Goal: Task Accomplishment & Management: Use online tool/utility

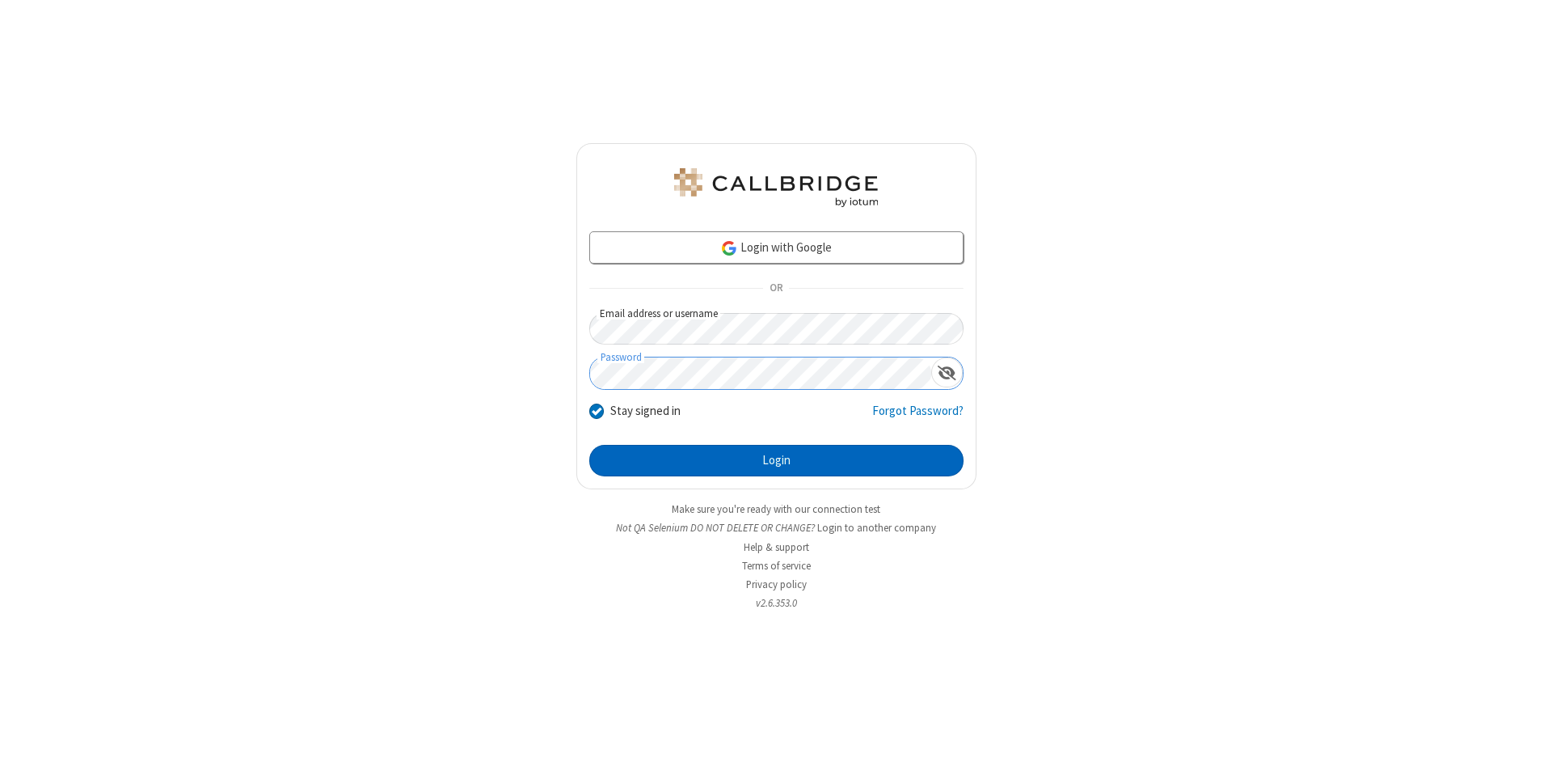
click at [776, 461] on button "Login" at bounding box center [776, 461] width 374 height 32
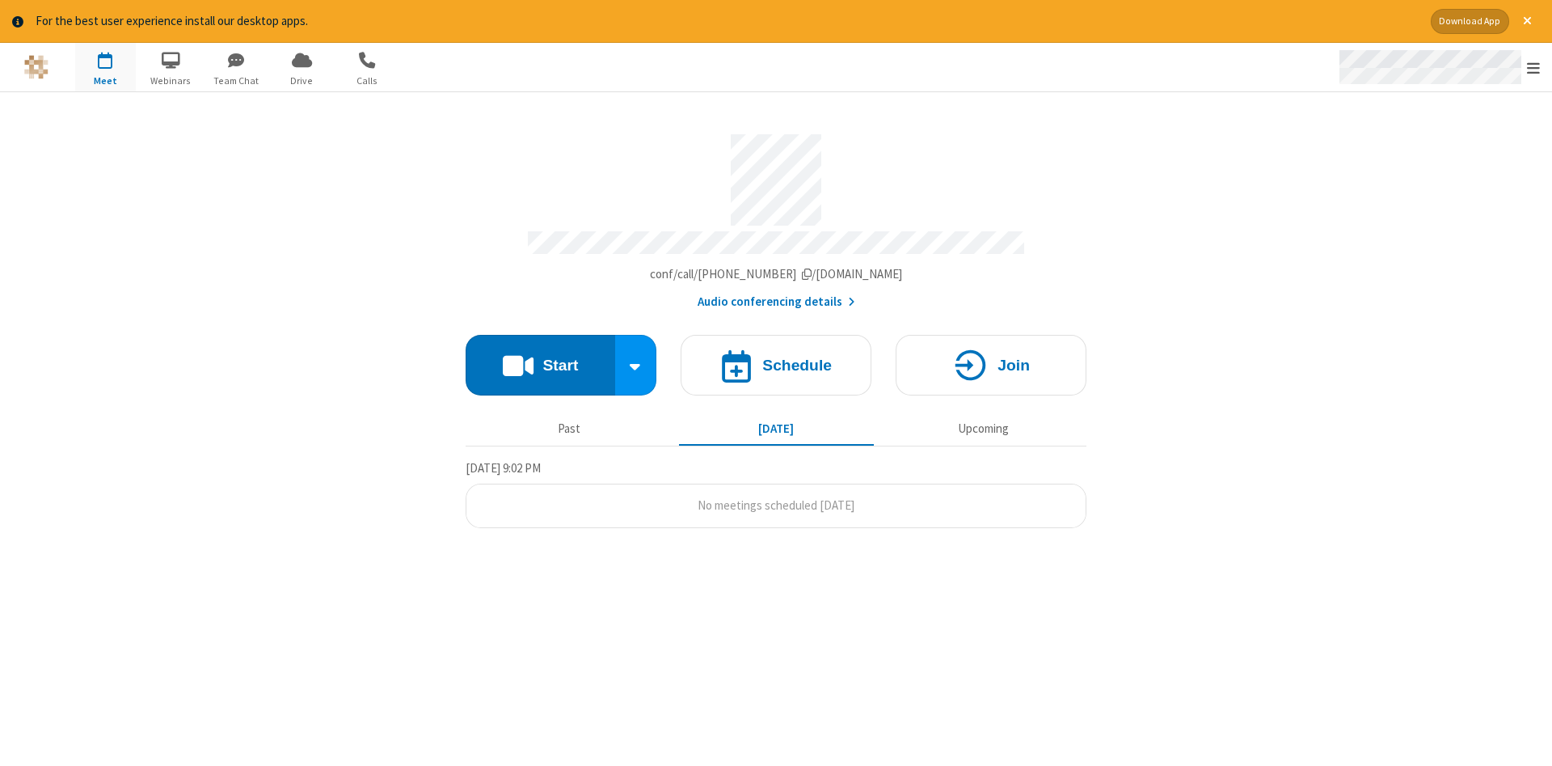
click at [1534, 68] on span "Open menu" at bounding box center [1533, 68] width 13 height 16
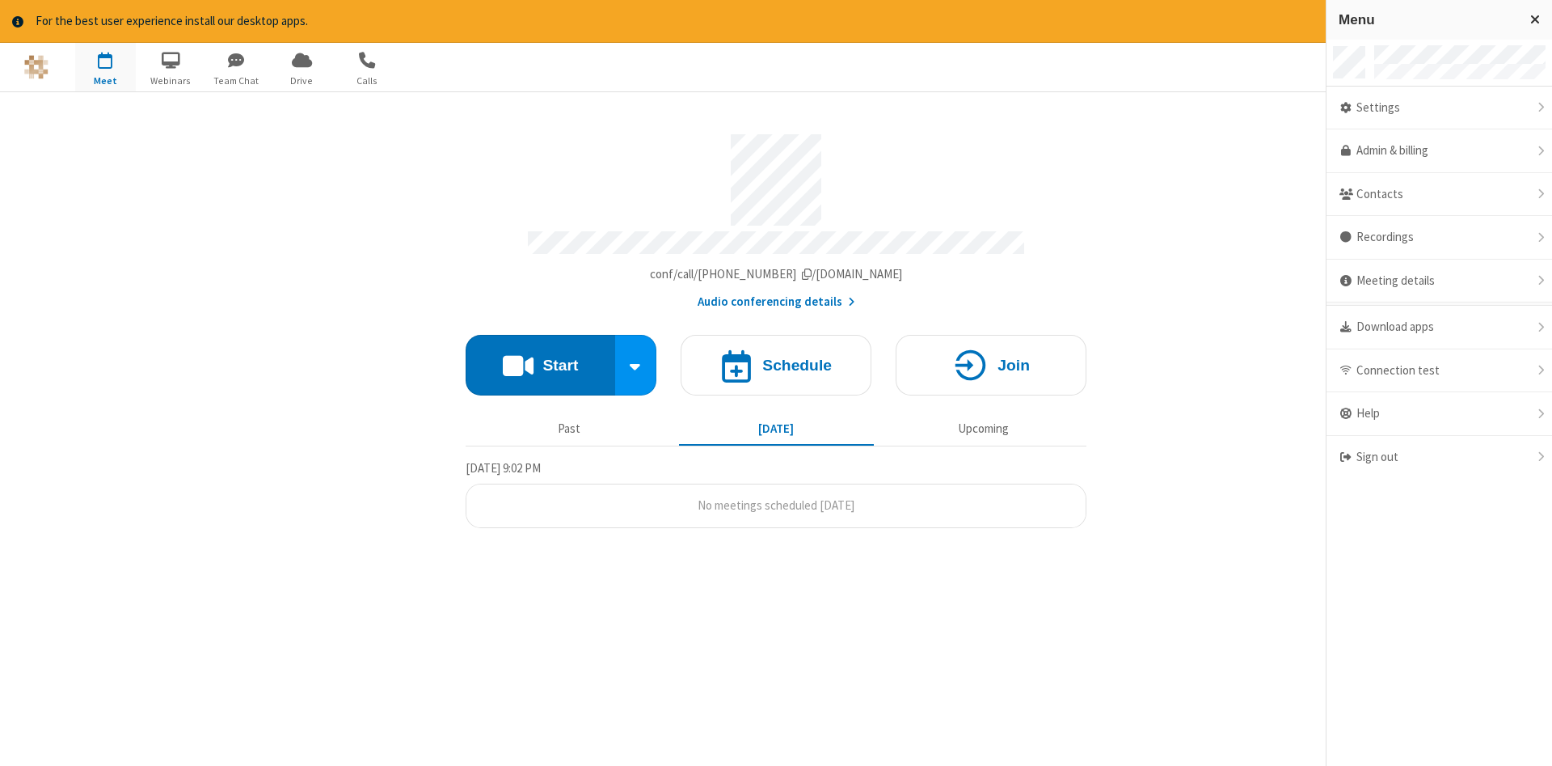
click at [105, 66] on span "button" at bounding box center [105, 59] width 61 height 27
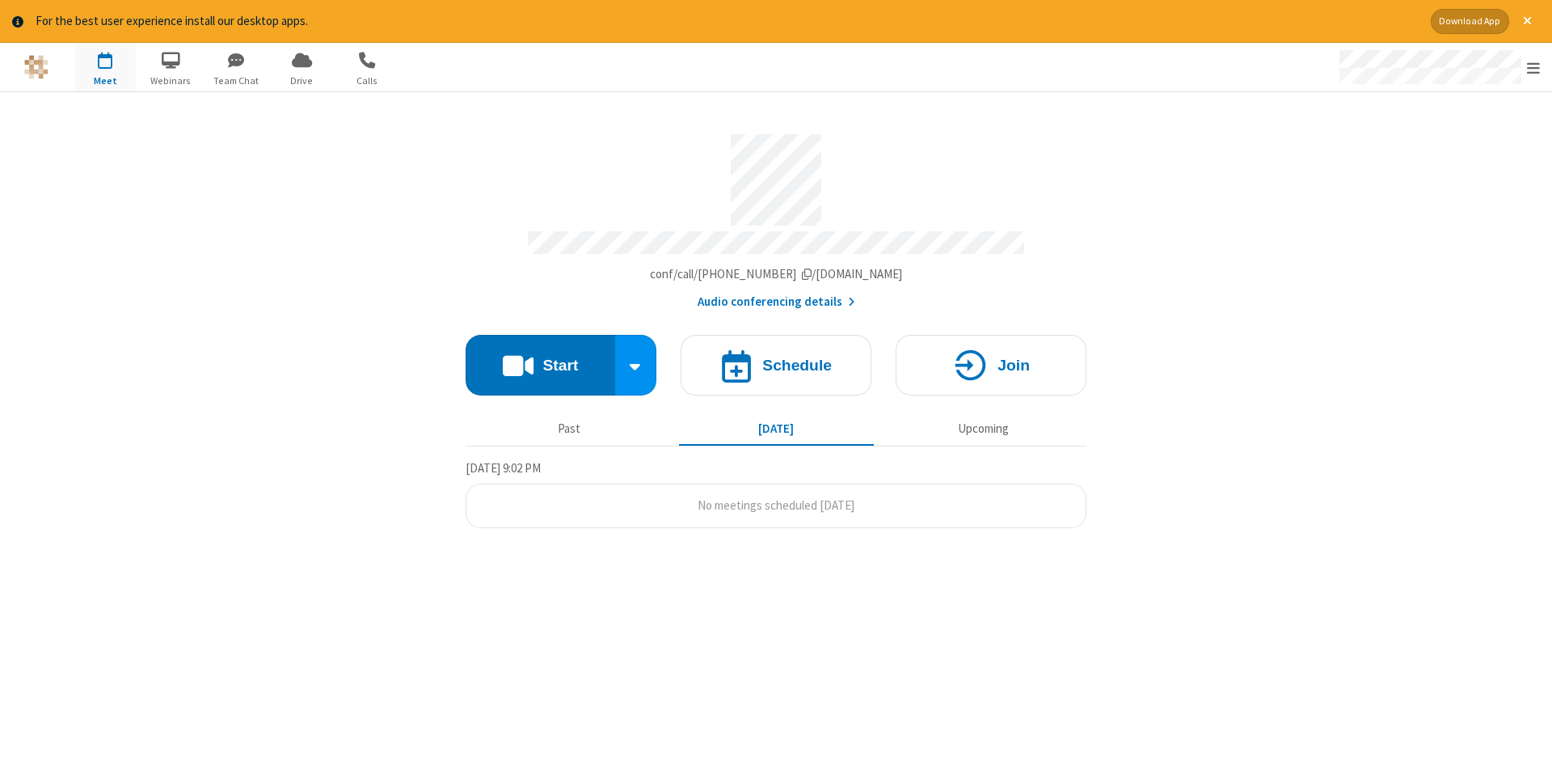
click at [105, 66] on span "button" at bounding box center [105, 59] width 61 height 27
click at [776, 359] on h4 "Schedule" at bounding box center [797, 364] width 70 height 15
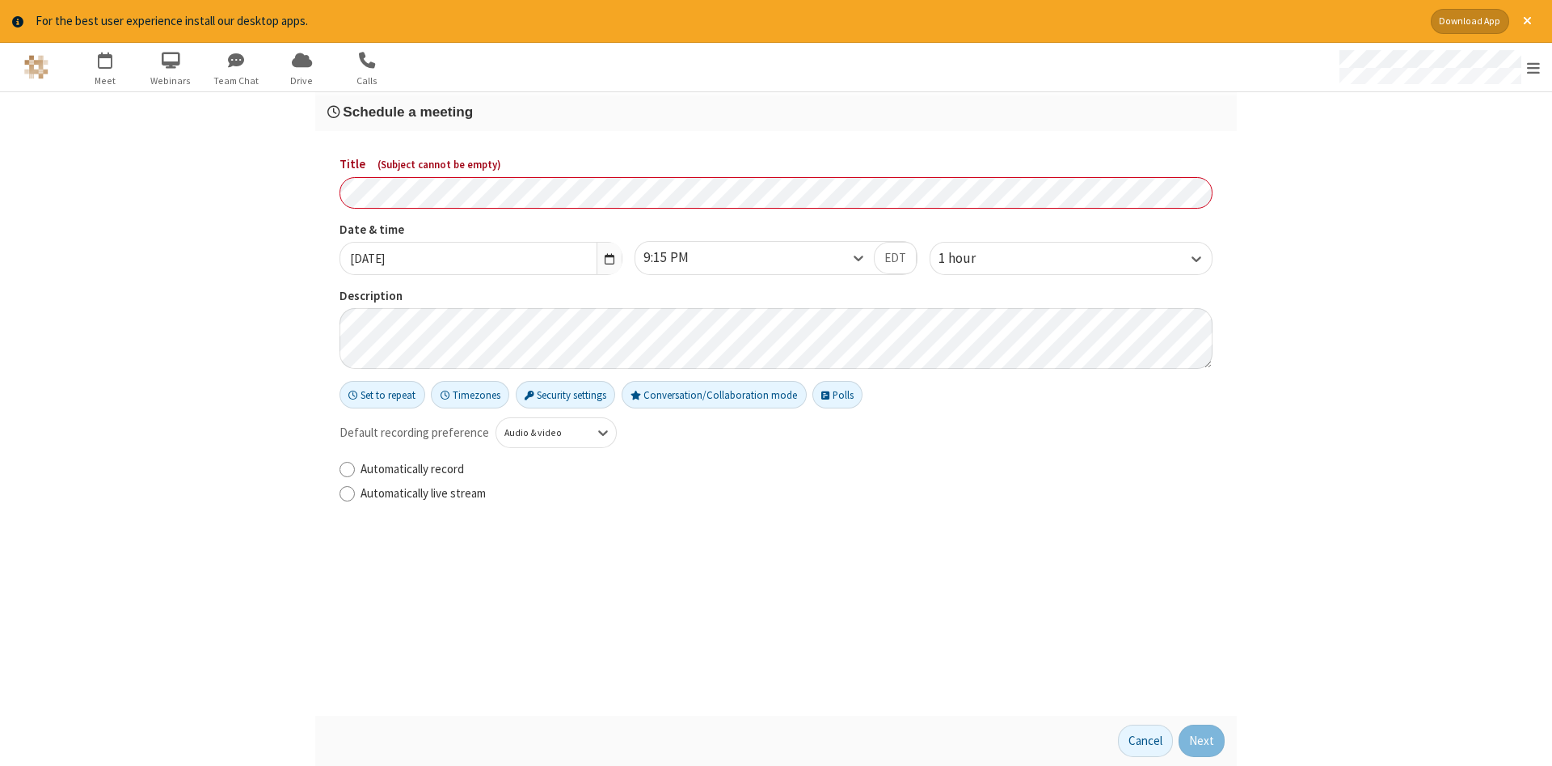
click at [776, 111] on h3 "Schedule a meeting" at bounding box center [775, 111] width 897 height 15
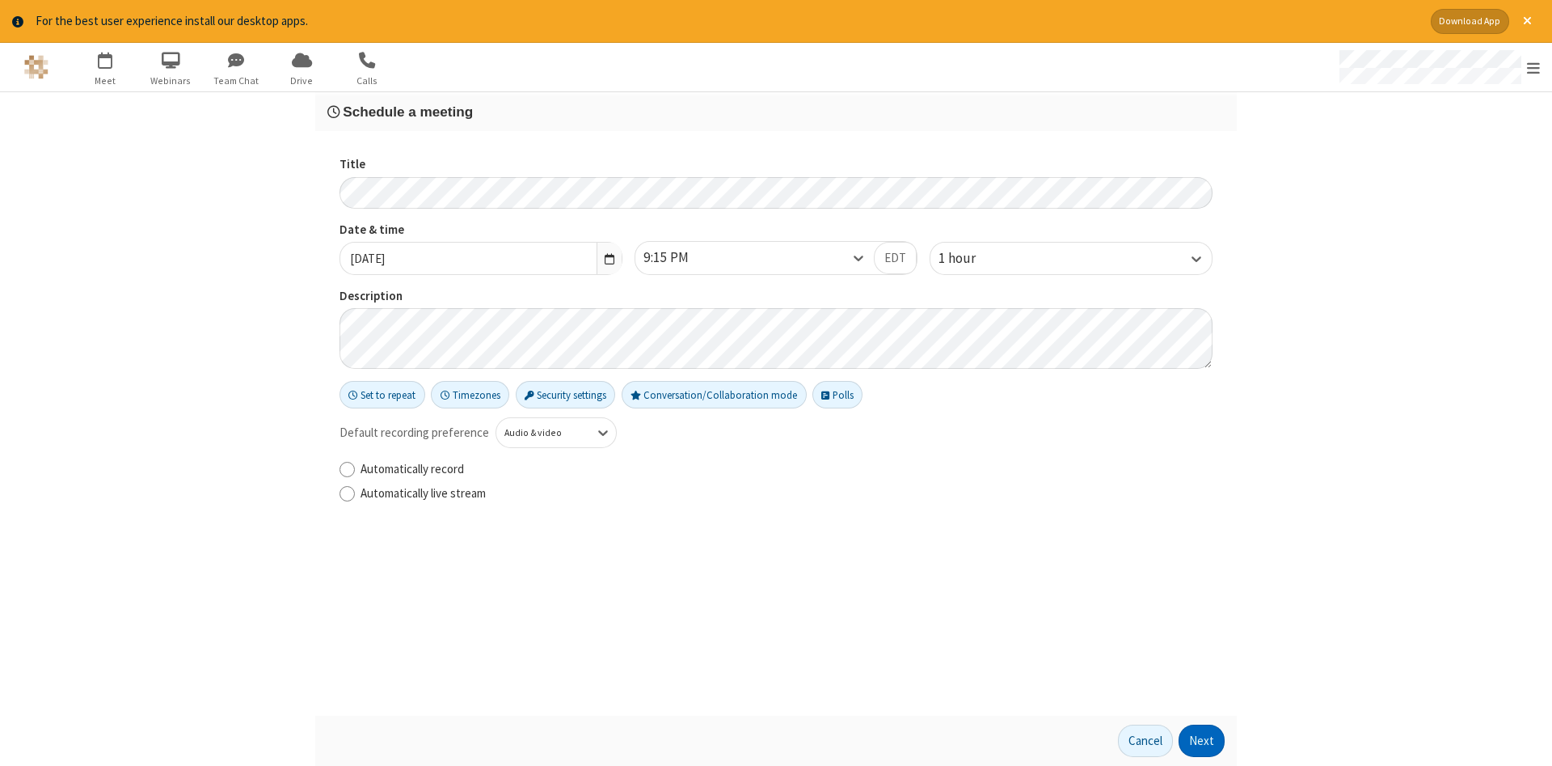
click at [1202, 741] on button "Next" at bounding box center [1202, 740] width 46 height 32
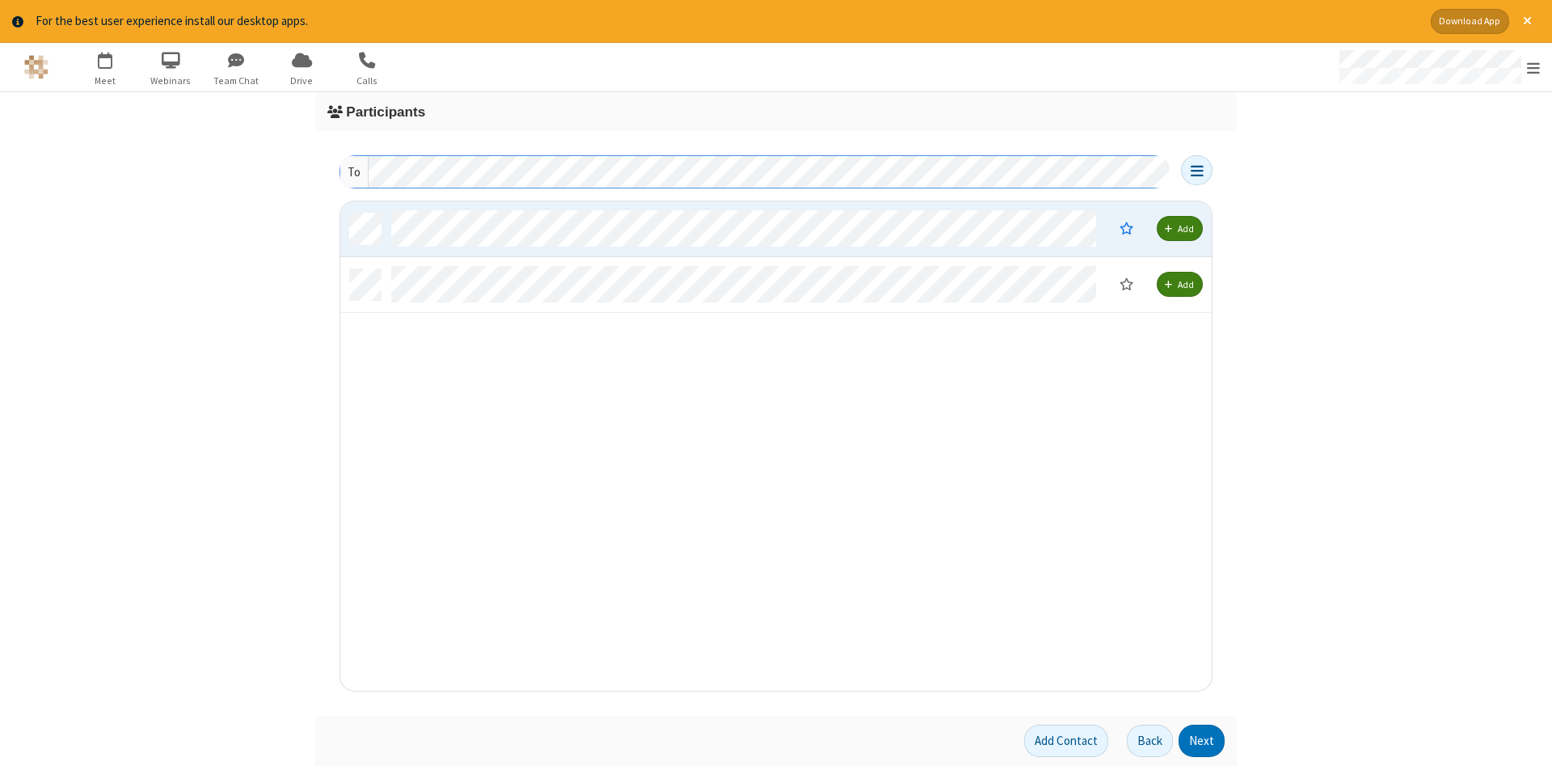
scroll to position [489, 872]
click at [1202, 741] on button "Next" at bounding box center [1202, 740] width 46 height 32
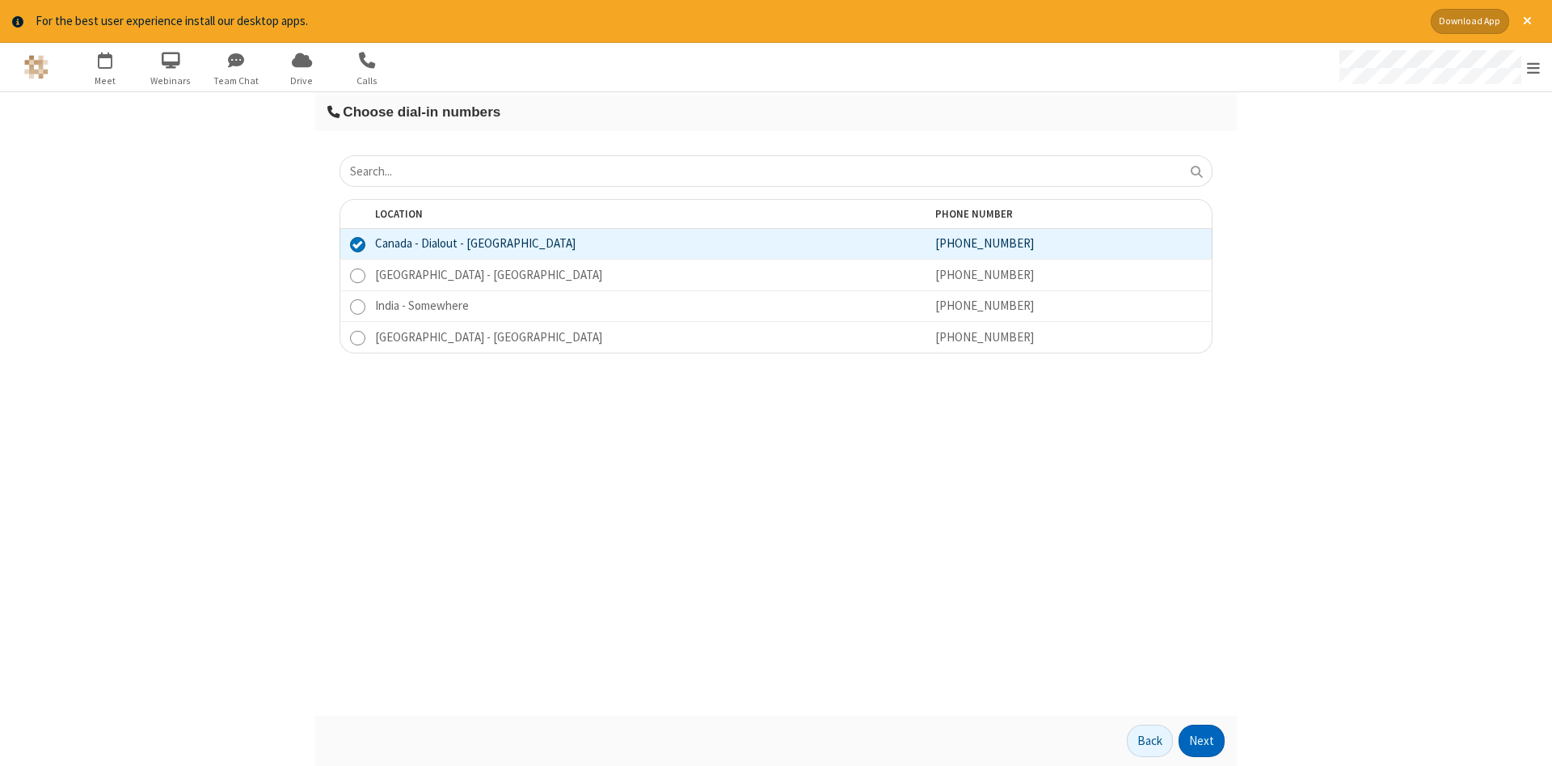
click at [1202, 741] on button "Next" at bounding box center [1202, 740] width 46 height 32
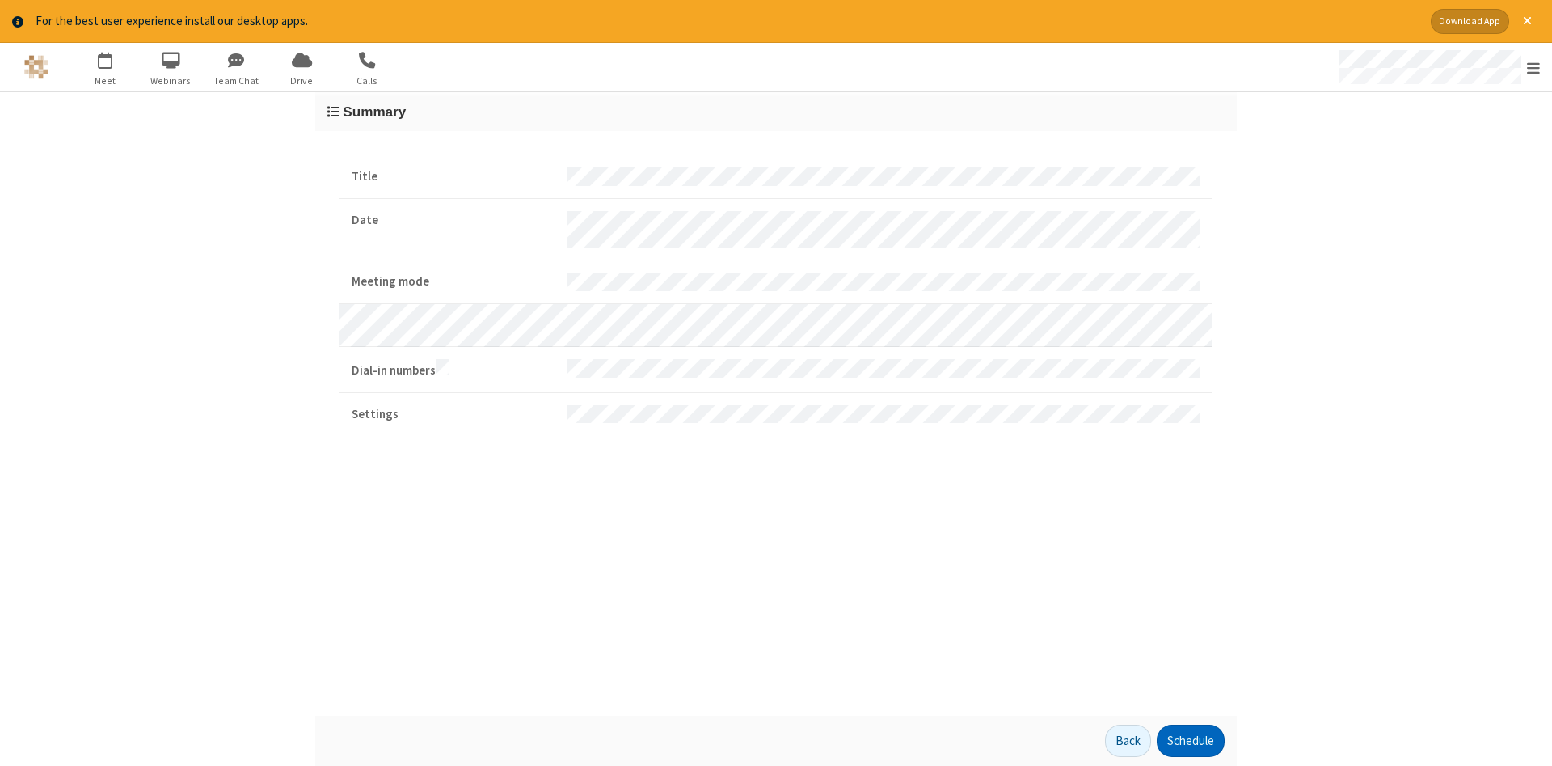
click at [1190, 741] on button "Schedule" at bounding box center [1191, 740] width 68 height 32
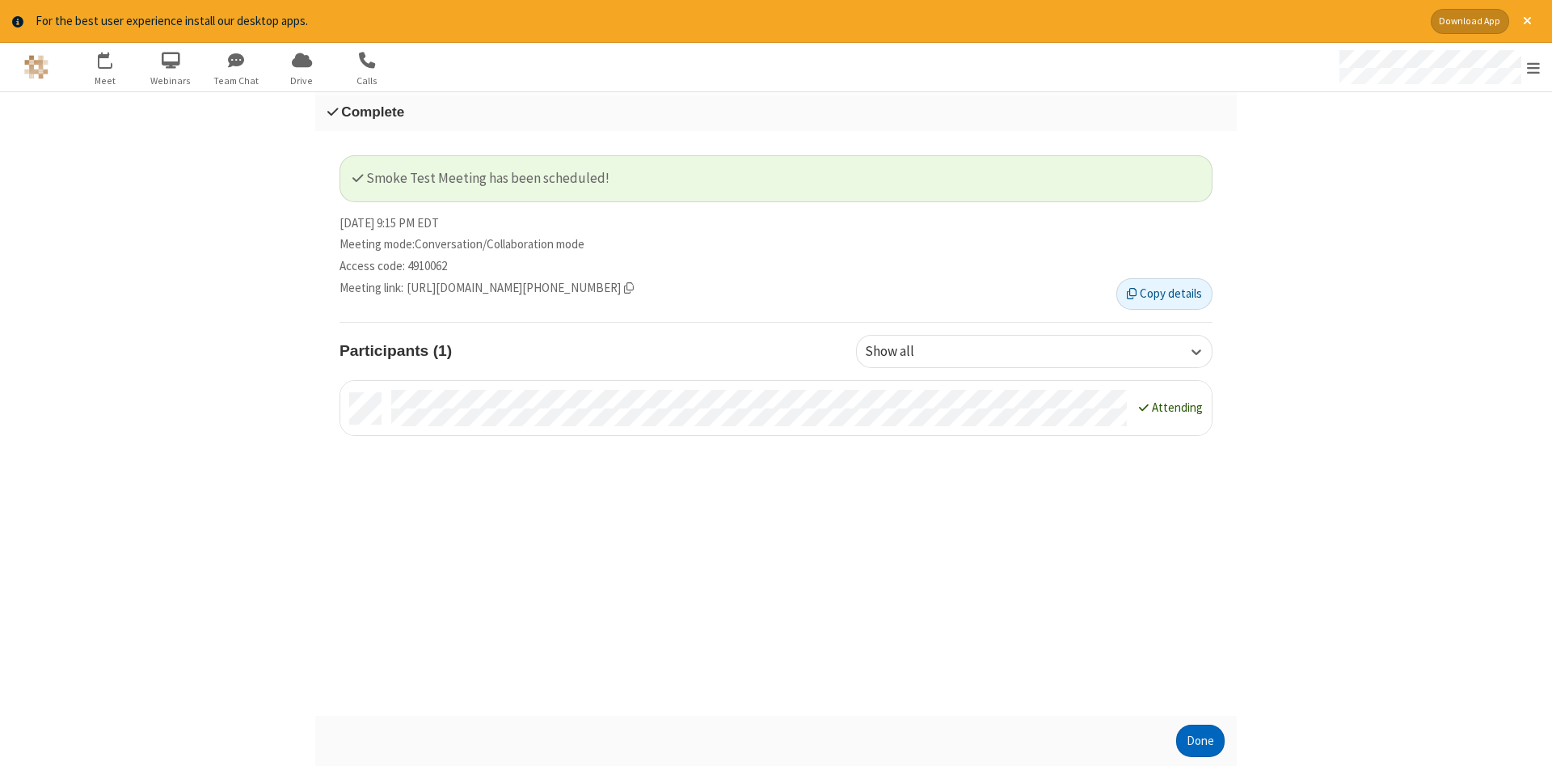
click at [1201, 741] on button "Done" at bounding box center [1200, 740] width 49 height 32
